Goal: Task Accomplishment & Management: Use online tool/utility

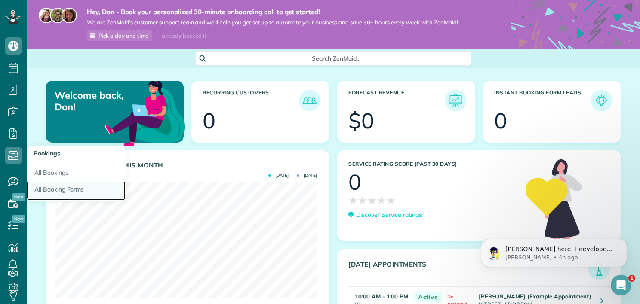
click at [52, 190] on link "All Booking Forms" at bounding box center [76, 191] width 99 height 20
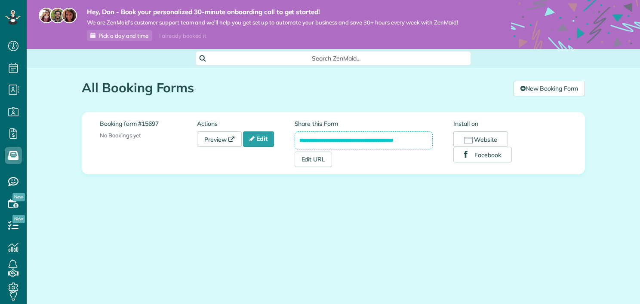
scroll to position [4, 4]
click at [211, 141] on link "Preview" at bounding box center [219, 139] width 45 height 15
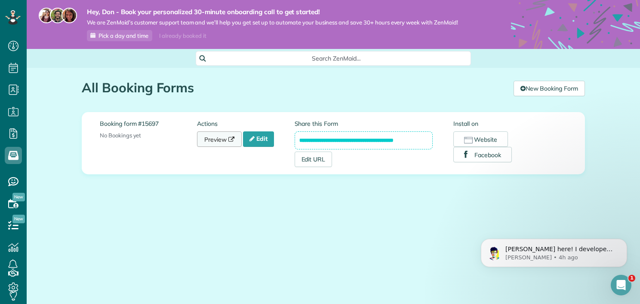
scroll to position [0, 0]
click at [265, 143] on link "Edit" at bounding box center [258, 139] width 31 height 15
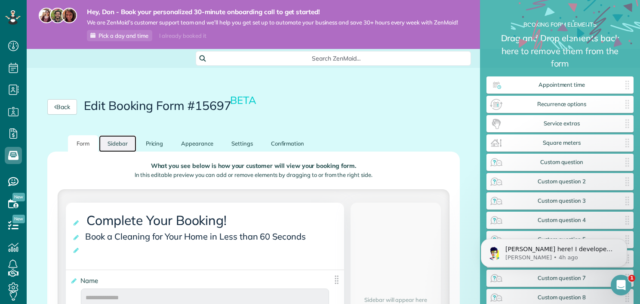
click at [121, 146] on link "Sidebar" at bounding box center [117, 143] width 37 height 17
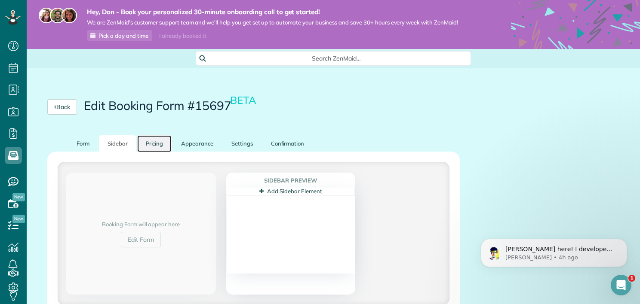
click at [154, 149] on link "Pricing" at bounding box center [154, 143] width 35 height 17
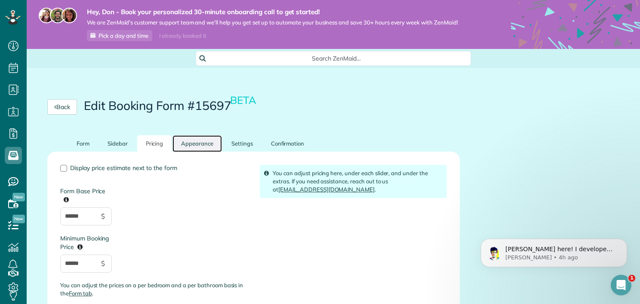
click at [191, 148] on link "Appearance" at bounding box center [196, 143] width 49 height 17
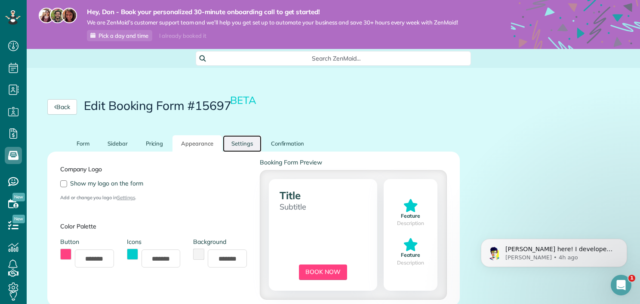
click at [237, 145] on link "Settings" at bounding box center [242, 143] width 39 height 17
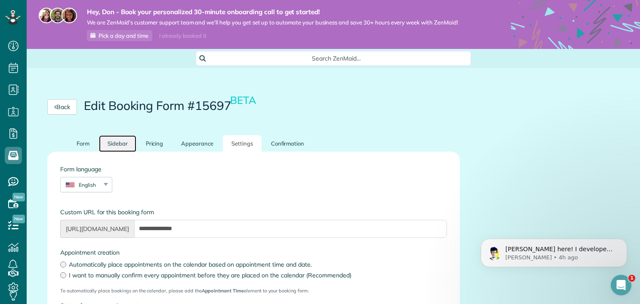
click at [118, 148] on link "Sidebar" at bounding box center [117, 143] width 37 height 17
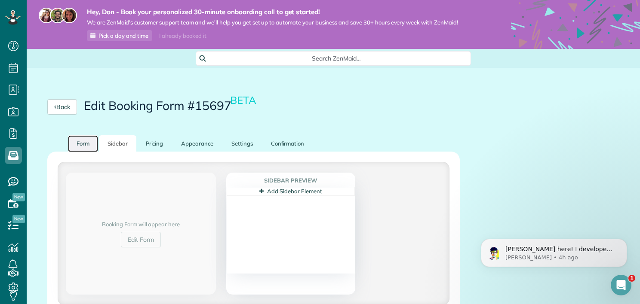
click at [88, 147] on link "Form" at bounding box center [83, 143] width 30 height 17
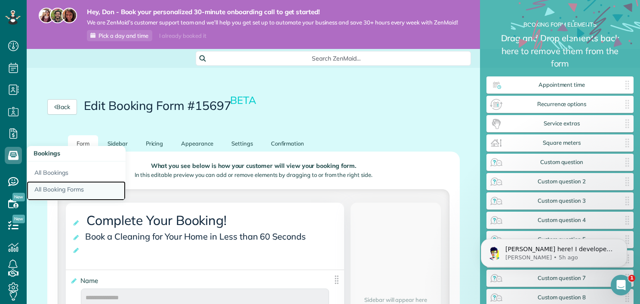
click at [46, 192] on link "All Booking Forms" at bounding box center [76, 191] width 99 height 20
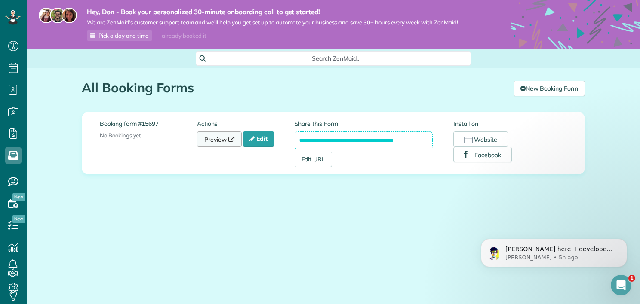
click at [211, 142] on link "Preview" at bounding box center [219, 139] width 45 height 15
click at [483, 139] on button "Website" at bounding box center [480, 139] width 55 height 15
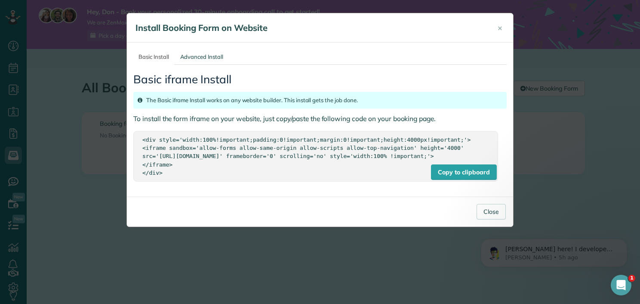
click at [387, 141] on div "<div style='width:100%!important;padding:0!important;margin:0!important;height:…" at bounding box center [315, 156] width 346 height 41
click at [213, 61] on link "Advanced Install" at bounding box center [201, 57] width 53 height 16
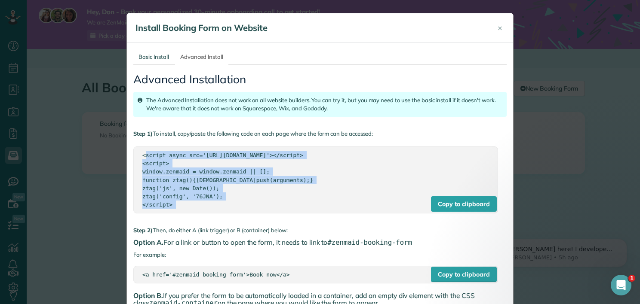
drag, startPoint x: 138, startPoint y: 150, endPoint x: 215, endPoint y: 203, distance: 93.6
click at [215, 203] on div "Copy to clipboard <script async src='https://app.zenmaid.com/scripts/booking-fo…" at bounding box center [315, 180] width 365 height 67
copy div "<script async src='https://app.zenmaid.com/scripts/booking-form.js'></script> <…"
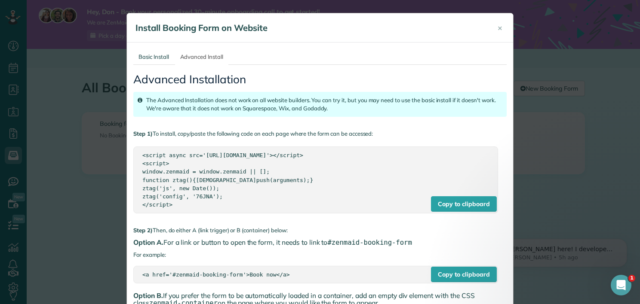
click at [454, 134] on p "Step 1) To install, copy/paste the following code on each page where the form c…" at bounding box center [319, 134] width 373 height 8
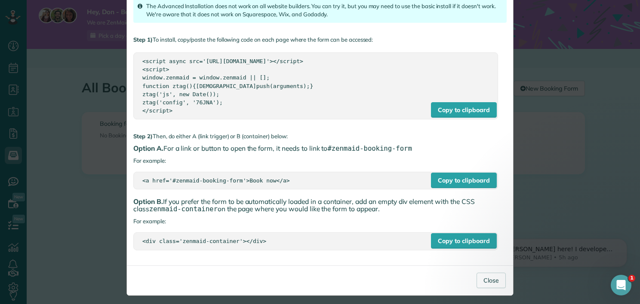
scroll to position [98, 0]
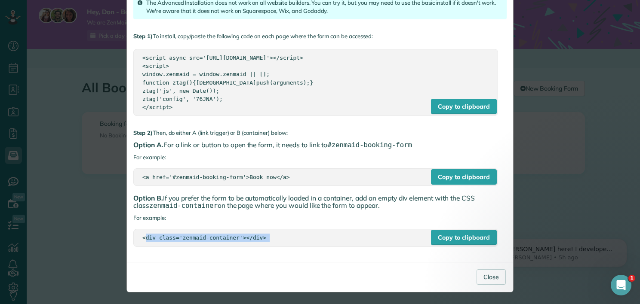
drag, startPoint x: 139, startPoint y: 236, endPoint x: 276, endPoint y: 262, distance: 139.9
click at [276, 262] on div "× Install Booking Form on Website Basic Install Advanced Install Basic iframe I…" at bounding box center [319, 103] width 387 height 377
copy body "<div class='zenmaid-container'></div> Close × Install Booking Form on Facebook …"
click at [84, 222] on div "× Install Booking Form on Website Basic Install Advanced Install Basic iframe I…" at bounding box center [320, 152] width 640 height 304
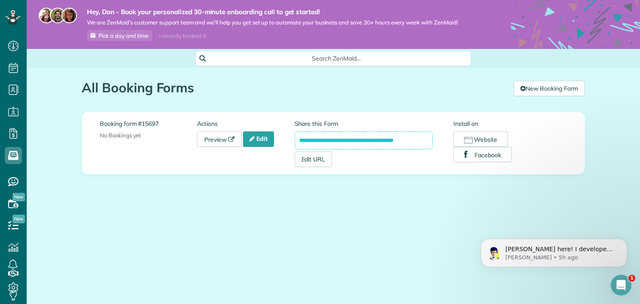
click at [484, 196] on div "**********" at bounding box center [333, 153] width 516 height 171
click at [476, 139] on button "Website" at bounding box center [480, 139] width 55 height 15
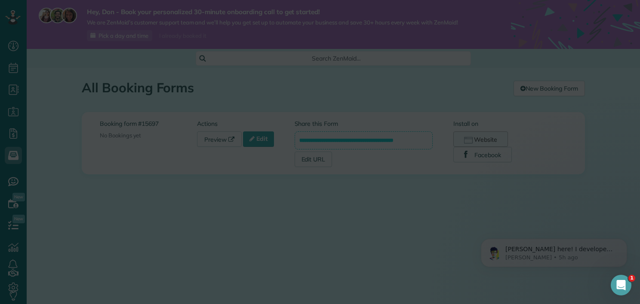
scroll to position [0, 0]
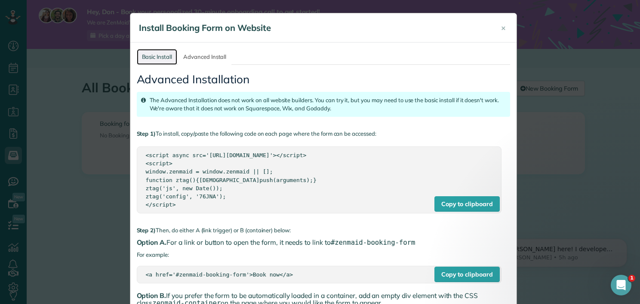
click at [152, 58] on link "Basic Install" at bounding box center [157, 57] width 41 height 16
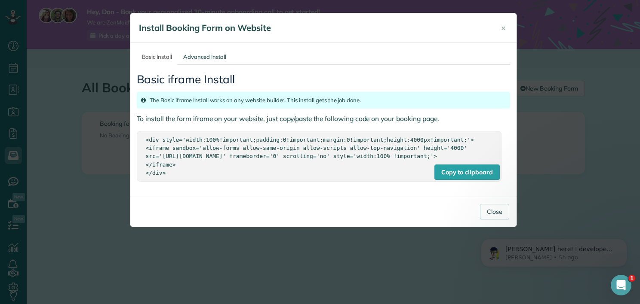
click at [232, 143] on div "<div style='width:100%!important;padding:0!important;margin:0!important;height:…" at bounding box center [319, 156] width 346 height 41
click at [240, 141] on div "<div style='width:100%!important;padding:0!important;margin:0!important;height:…" at bounding box center [319, 156] width 346 height 41
drag, startPoint x: 145, startPoint y: 139, endPoint x: 182, endPoint y: 185, distance: 58.7
click at [182, 181] on div "Copy to clipboard <div style='width:100%!important;padding:0!important;margin:0…" at bounding box center [319, 156] width 365 height 50
copy div "<div style='width:100%!important;padding:0!important;margin:0!important;height:…"
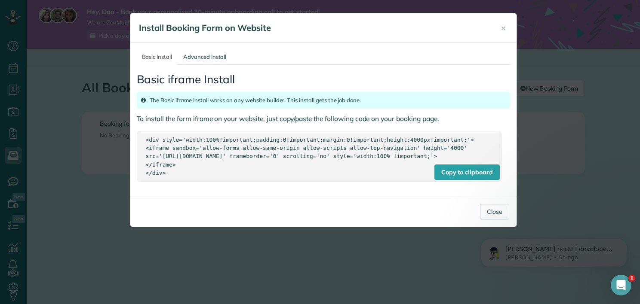
click at [552, 194] on div "× Install Booking Form on Website Basic Install Advanced Install Basic iframe I…" at bounding box center [320, 152] width 640 height 304
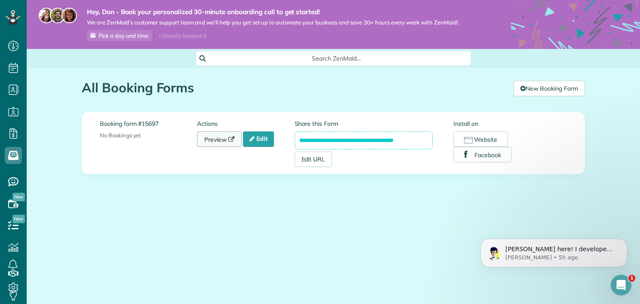
click at [215, 144] on link "Preview" at bounding box center [219, 139] width 45 height 15
